Goal: Information Seeking & Learning: Find specific fact

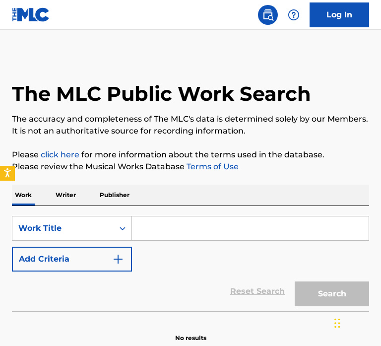
click at [145, 233] on input "Search Form" at bounding box center [250, 228] width 237 height 24
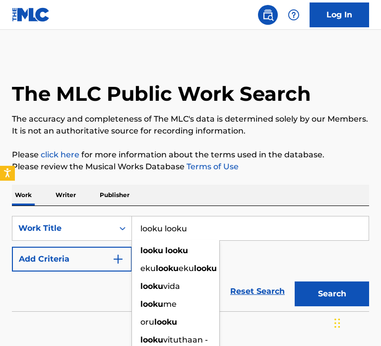
type input "looku looku"
click at [312, 285] on button "Search" at bounding box center [332, 294] width 74 height 25
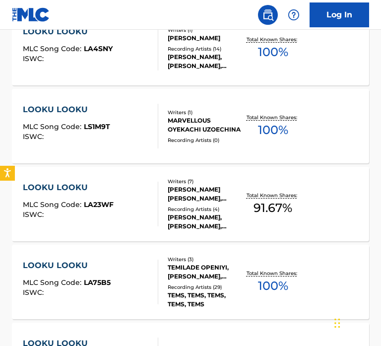
scroll to position [723, 0]
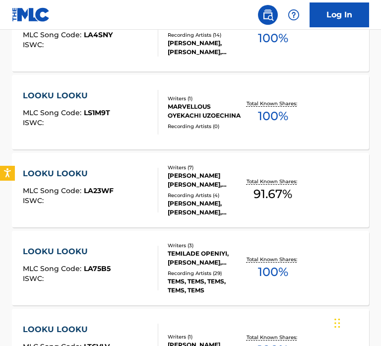
click at [233, 275] on div "Recording Artists ( 29 )" at bounding box center [205, 273] width 75 height 7
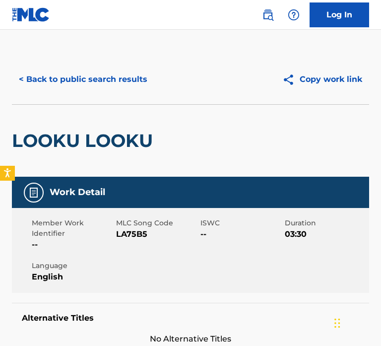
click at [233, 275] on div "Member Work Identifier -- MLC Song Code LA75B5 ISWC -- Duration 03:30 Language …" at bounding box center [190, 250] width 357 height 85
click at [359, 135] on div "LOOKU LOOKU" at bounding box center [190, 140] width 357 height 72
